Goal: Entertainment & Leisure: Browse casually

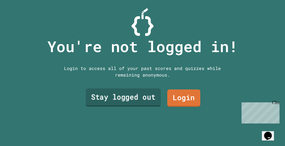
click at [115, 103] on link "Stay logged out" at bounding box center [123, 98] width 75 height 18
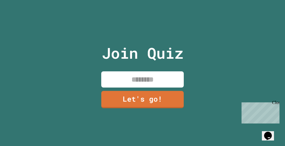
click at [128, 79] on input at bounding box center [142, 79] width 82 height 16
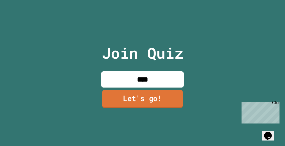
type input "****"
click at [139, 95] on link "Let's go!" at bounding box center [142, 99] width 82 height 18
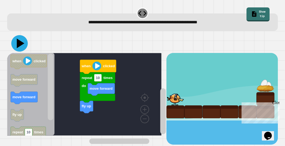
click at [18, 43] on icon at bounding box center [21, 44] width 8 height 10
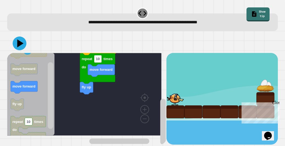
click at [89, 96] on div "move forward fly up repeat 10 times do when clicked when clicked move forward m…" at bounding box center [86, 99] width 159 height 92
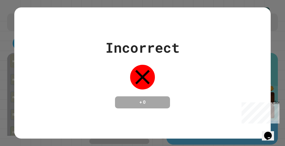
click at [18, 44] on div "Incorrect + 0" at bounding box center [142, 72] width 256 height 71
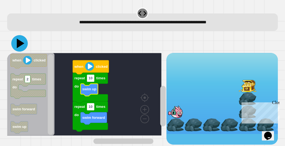
click at [17, 49] on icon at bounding box center [19, 43] width 16 height 16
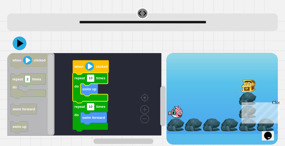
click at [91, 96] on icon "Blockly Workspace" at bounding box center [90, 88] width 35 height 30
click at [89, 91] on text "swim up" at bounding box center [89, 89] width 14 height 4
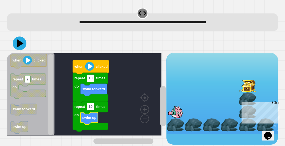
click at [89, 69] on image "Blockly Workspace" at bounding box center [89, 66] width 9 height 9
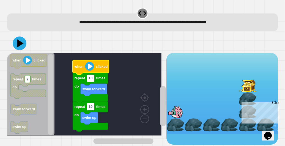
click at [89, 69] on image "Blockly Workspace" at bounding box center [89, 66] width 9 height 9
click at [16, 45] on icon at bounding box center [19, 43] width 16 height 16
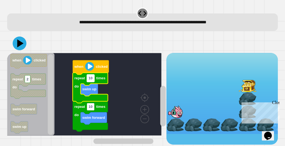
click at [92, 82] on rect "Blockly Workspace" at bounding box center [91, 78] width 8 height 7
click at [92, 82] on input "**" at bounding box center [91, 78] width 8 height 7
type input "*"
click at [19, 42] on icon at bounding box center [21, 44] width 8 height 10
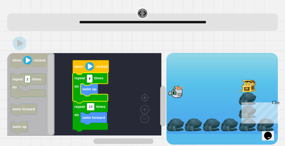
click at [91, 82] on input "*" at bounding box center [89, 78] width 5 height 7
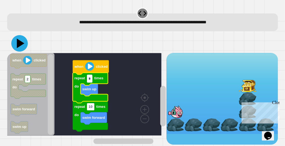
type input "*"
click at [17, 38] on icon at bounding box center [19, 43] width 16 height 16
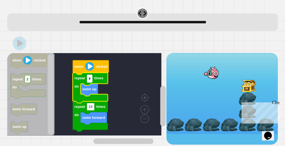
click at [91, 81] on input "*" at bounding box center [89, 78] width 5 height 7
type input "*"
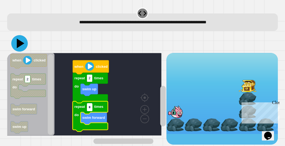
type input "*"
click at [19, 42] on icon at bounding box center [21, 44] width 8 height 10
click at [90, 111] on input "*" at bounding box center [89, 107] width 5 height 7
type input "*"
click at [15, 44] on icon at bounding box center [19, 43] width 16 height 16
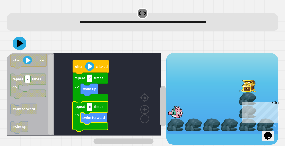
click at [90, 108] on input "*" at bounding box center [89, 107] width 5 height 7
type input "*"
click at [15, 41] on icon at bounding box center [19, 43] width 16 height 16
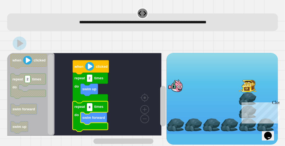
click at [119, 68] on rect "Blockly Workspace" at bounding box center [84, 94] width 154 height 83
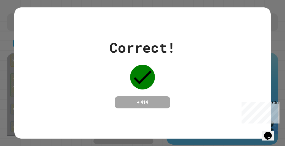
click at [272, 41] on div "Correct! + 414" at bounding box center [142, 73] width 285 height 146
click at [169, 87] on div "Correct! + 414" at bounding box center [142, 72] width 66 height 71
click at [130, 71] on icon at bounding box center [142, 77] width 25 height 25
click at [276, 102] on div "Close" at bounding box center [275, 103] width 7 height 7
click at [262, 78] on div "Correct! + 414" at bounding box center [142, 72] width 256 height 71
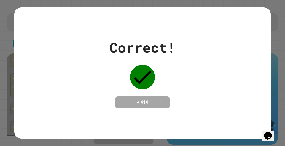
click at [147, 50] on div "Correct!" at bounding box center [142, 47] width 66 height 21
click at [194, 81] on div "Correct! + 414" at bounding box center [142, 72] width 256 height 71
click at [150, 100] on h4 "+ 414" at bounding box center [142, 102] width 44 height 7
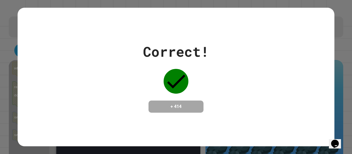
click at [143, 75] on div "Correct! + 414" at bounding box center [176, 76] width 66 height 71
drag, startPoint x: 143, startPoint y: 75, endPoint x: 148, endPoint y: 70, distance: 7.2
click at [148, 70] on div "Correct! + 414" at bounding box center [176, 76] width 66 height 71
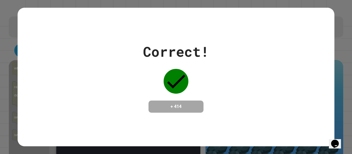
click at [150, 70] on div "Correct! + 414" at bounding box center [176, 76] width 66 height 71
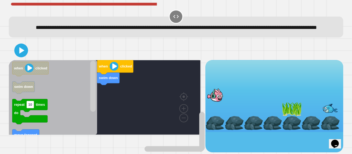
click at [167, 108] on rect "Blockly Workspace" at bounding box center [105, 97] width 192 height 75
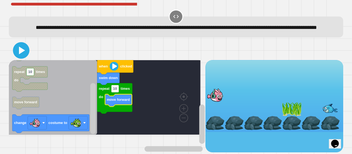
click at [18, 55] on icon at bounding box center [21, 50] width 13 height 13
click at [20, 56] on icon at bounding box center [21, 50] width 13 height 13
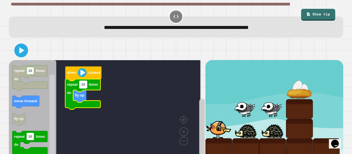
click at [85, 88] on rect "Blockly Workspace" at bounding box center [83, 84] width 8 height 7
type input "*"
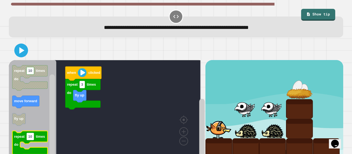
click at [68, 121] on div "when clicked repeat 3 times do fly up when clicked repeat 10 times do move forw…" at bounding box center [107, 110] width 197 height 100
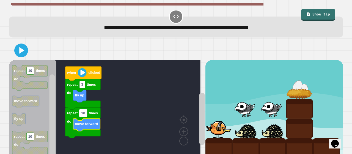
click at [84, 115] on text "10" at bounding box center [83, 113] width 4 height 4
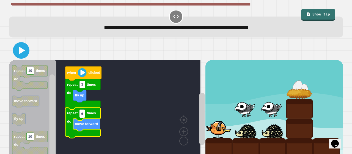
type input "*"
click at [23, 48] on icon at bounding box center [21, 50] width 13 height 13
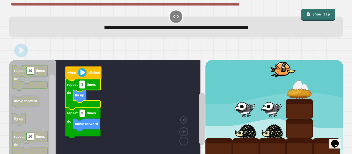
click at [82, 88] on rect "Blockly Workspace" at bounding box center [81, 84] width 5 height 7
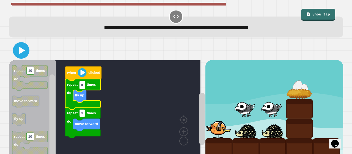
type input "*"
click at [21, 51] on icon at bounding box center [22, 50] width 6 height 8
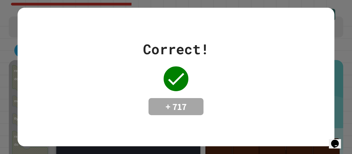
drag, startPoint x: 135, startPoint y: 99, endPoint x: 112, endPoint y: 102, distance: 23.9
click at [112, 102] on div "Correct! + 717" at bounding box center [176, 77] width 317 height 76
click at [168, 115] on div "Correct! + 717" at bounding box center [176, 77] width 317 height 138
click at [184, 65] on div "Correct! + 717" at bounding box center [176, 77] width 66 height 76
click at [190, 95] on div "Correct! + 717" at bounding box center [176, 77] width 66 height 76
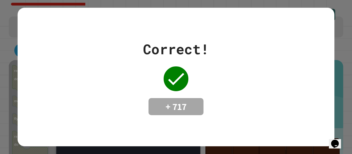
click at [180, 59] on div "Correct! + 717" at bounding box center [176, 77] width 66 height 76
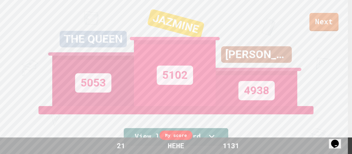
click at [315, 22] on link "Next" at bounding box center [323, 22] width 29 height 18
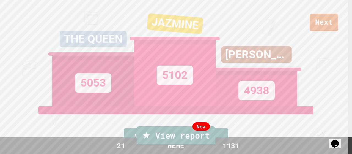
scroll to position [8, 0]
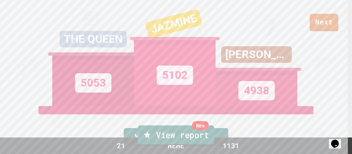
click at [193, 132] on link "New View report" at bounding box center [176, 135] width 76 height 20
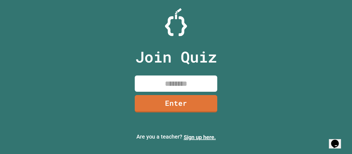
drag, startPoint x: 184, startPoint y: 83, endPoint x: 172, endPoint y: 66, distance: 20.6
drag, startPoint x: 172, startPoint y: 66, endPoint x: 156, endPoint y: 18, distance: 51.0
click at [156, 18] on div at bounding box center [176, 22] width 352 height 28
